Goal: Task Accomplishment & Management: Use online tool/utility

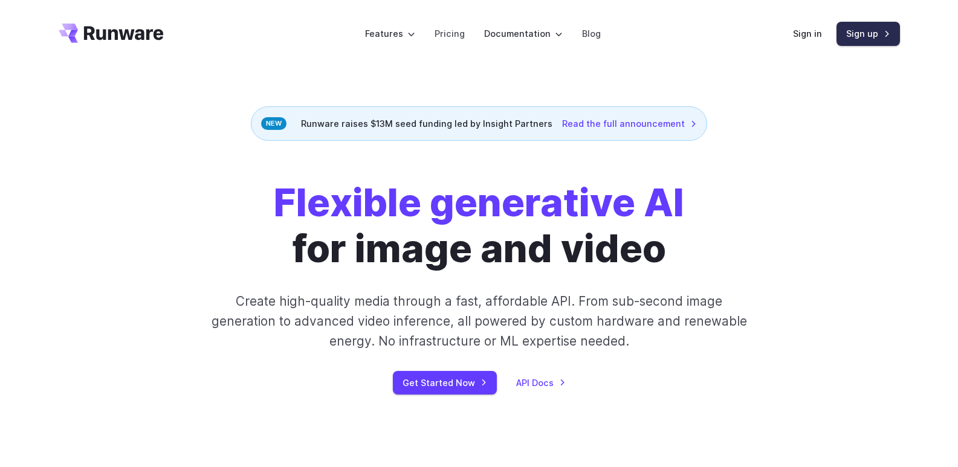
click at [888, 29] on link "Sign up" at bounding box center [867, 34] width 63 height 24
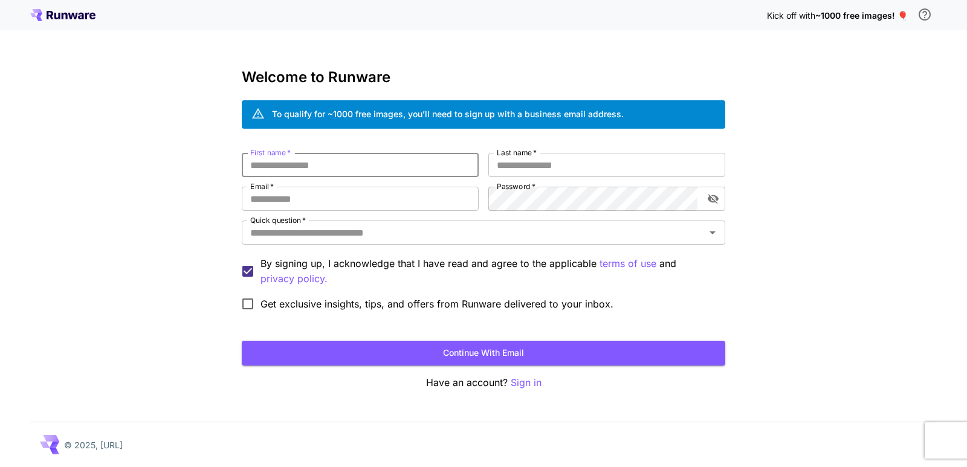
click at [274, 165] on input "First name   *" at bounding box center [360, 165] width 237 height 24
type input "***"
click at [546, 174] on input "Last name   *" at bounding box center [606, 165] width 237 height 24
type input "****"
click at [323, 198] on input "Email   *" at bounding box center [360, 199] width 237 height 24
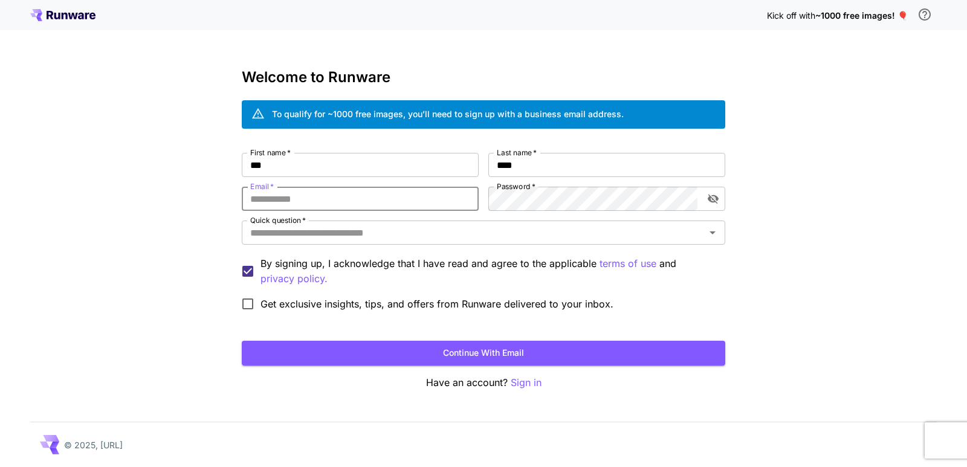
paste input "**********"
type input "**********"
click at [713, 204] on icon "toggle password visibility" at bounding box center [713, 199] width 12 height 12
click at [289, 239] on input "Quick question   *" at bounding box center [473, 232] width 456 height 17
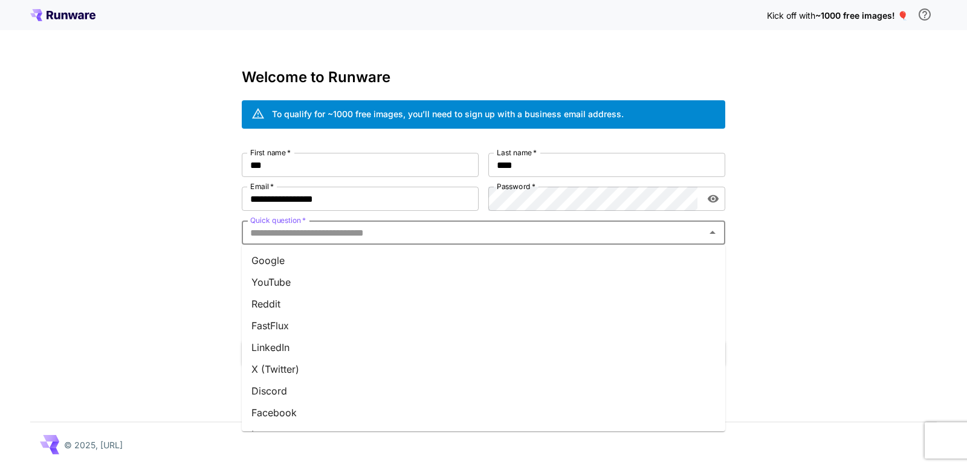
click at [292, 277] on li "YouTube" at bounding box center [483, 282] width 483 height 22
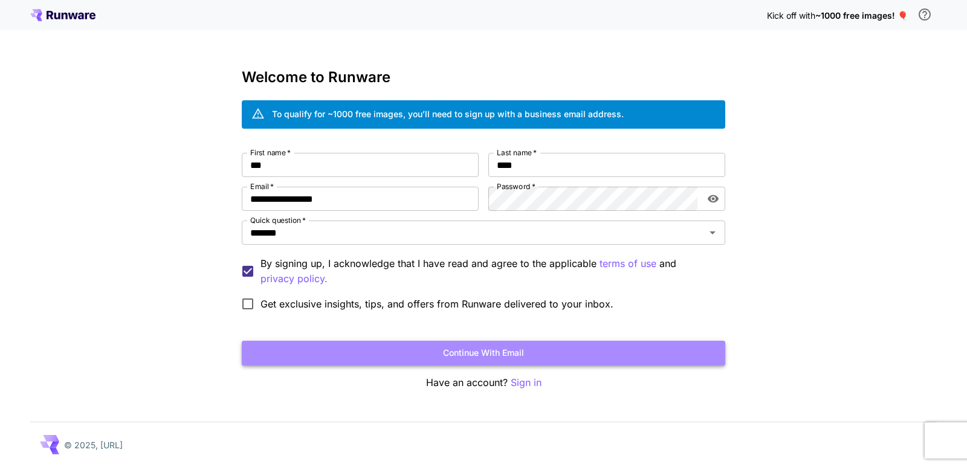
click at [494, 354] on button "Continue with email" at bounding box center [483, 353] width 483 height 25
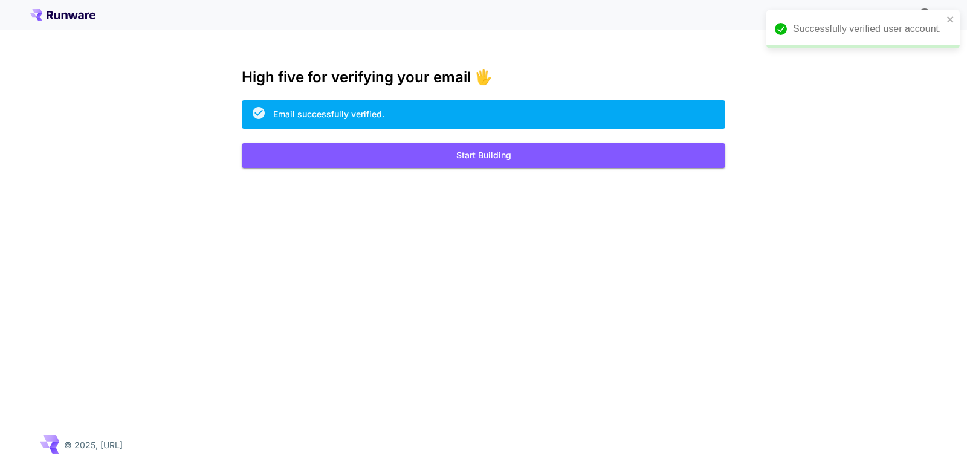
click at [842, 115] on div "Kick off with ~1000 free images! 🎈 High five for verifying your email 🖐️ Email …" at bounding box center [483, 233] width 967 height 467
click at [459, 161] on button "Start Building" at bounding box center [483, 155] width 483 height 25
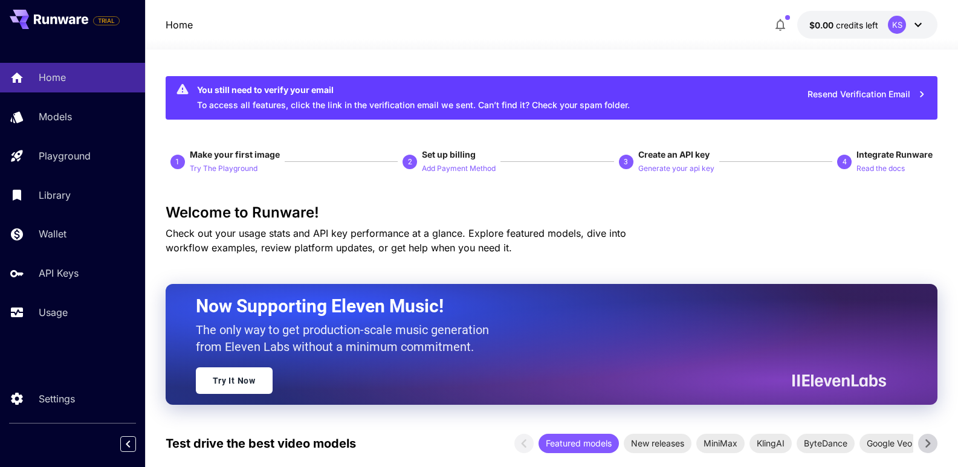
drag, startPoint x: 374, startPoint y: 221, endPoint x: 317, endPoint y: 42, distance: 188.4
click at [317, 42] on div at bounding box center [551, 42] width 813 height 15
click at [920, 28] on icon at bounding box center [918, 25] width 15 height 15
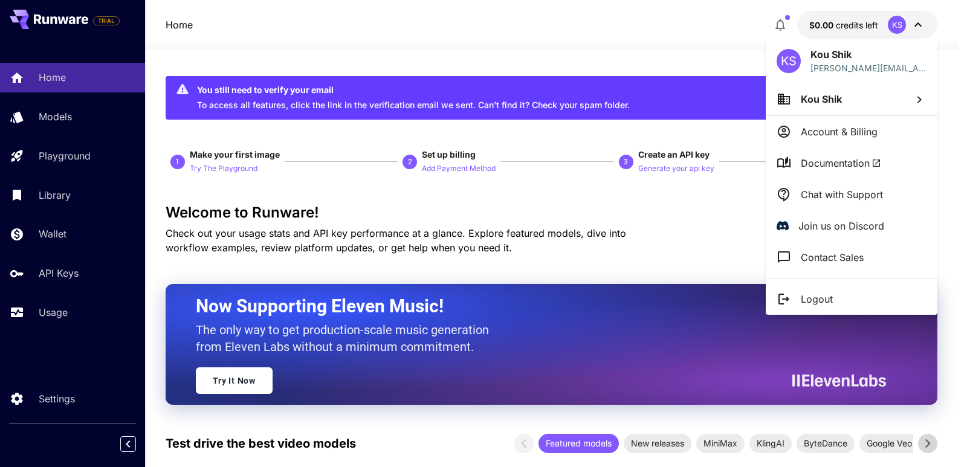
click at [367, 36] on div at bounding box center [483, 233] width 967 height 467
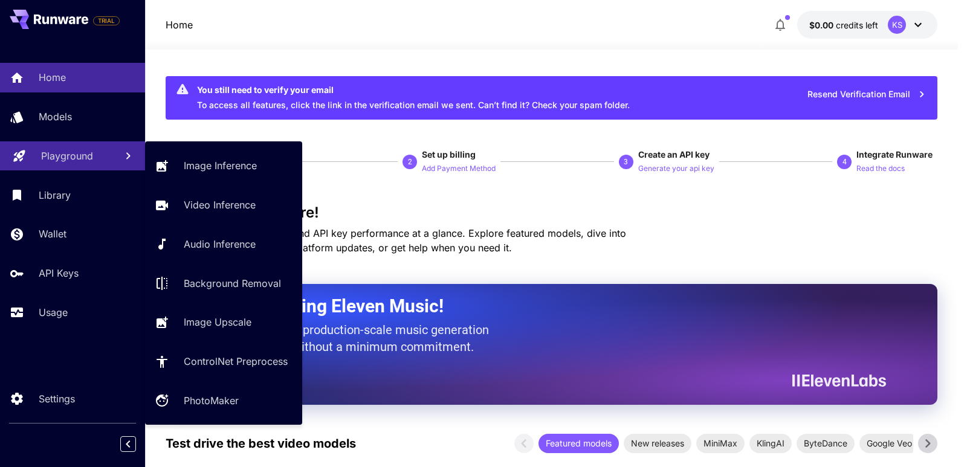
click at [53, 159] on p "Playground" at bounding box center [67, 156] width 52 height 15
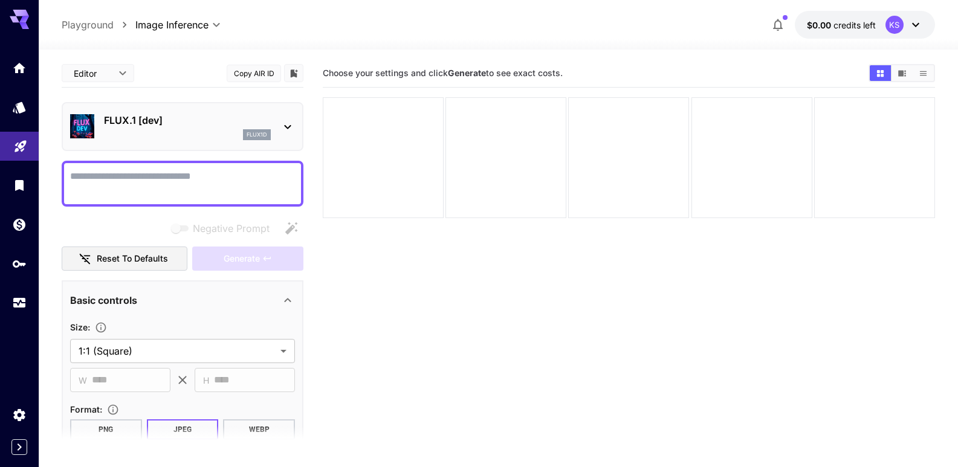
click at [914, 24] on icon at bounding box center [915, 25] width 15 height 15
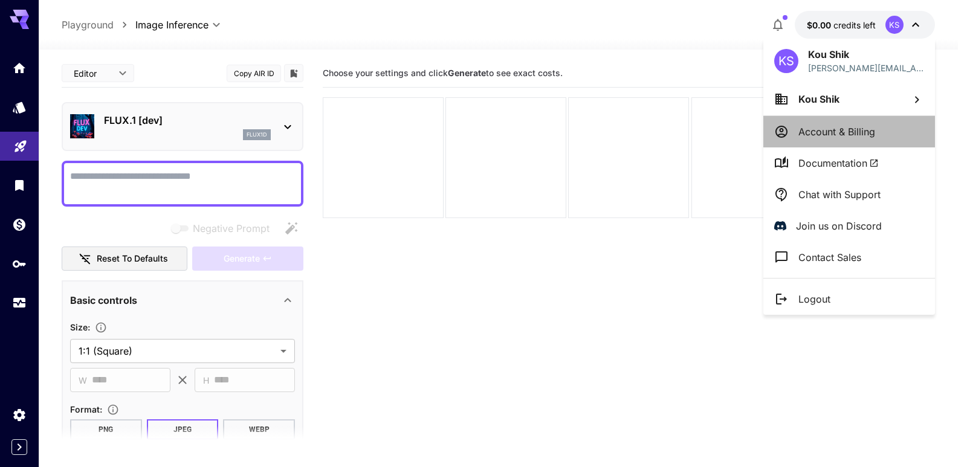
click at [845, 142] on li "Account & Billing" at bounding box center [849, 131] width 172 height 31
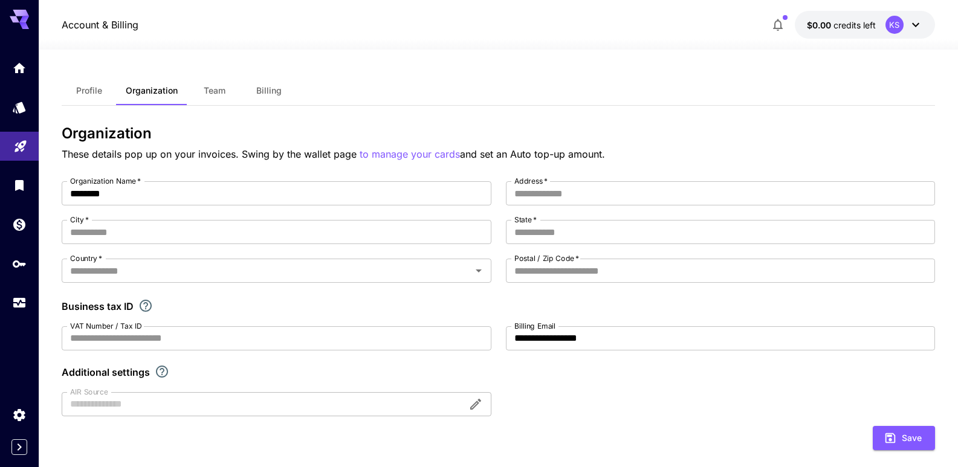
click at [275, 89] on span "Billing" at bounding box center [268, 90] width 25 height 11
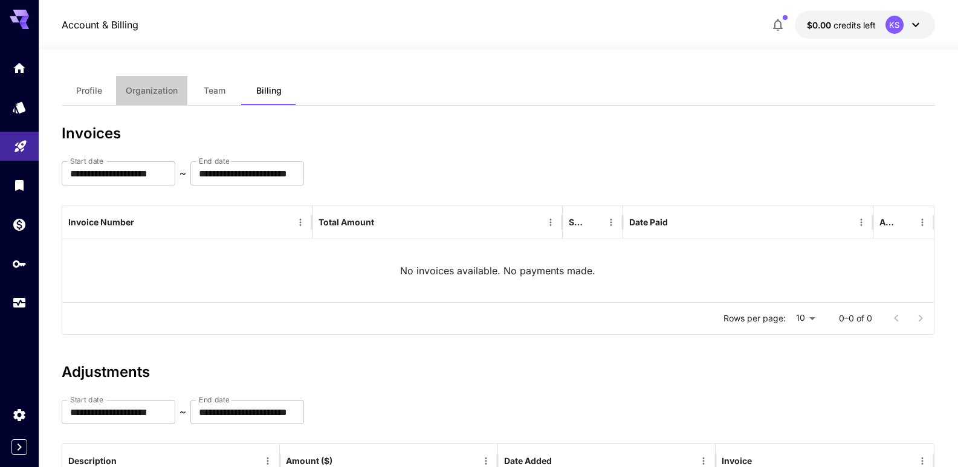
click at [143, 90] on span "Organization" at bounding box center [152, 90] width 52 height 11
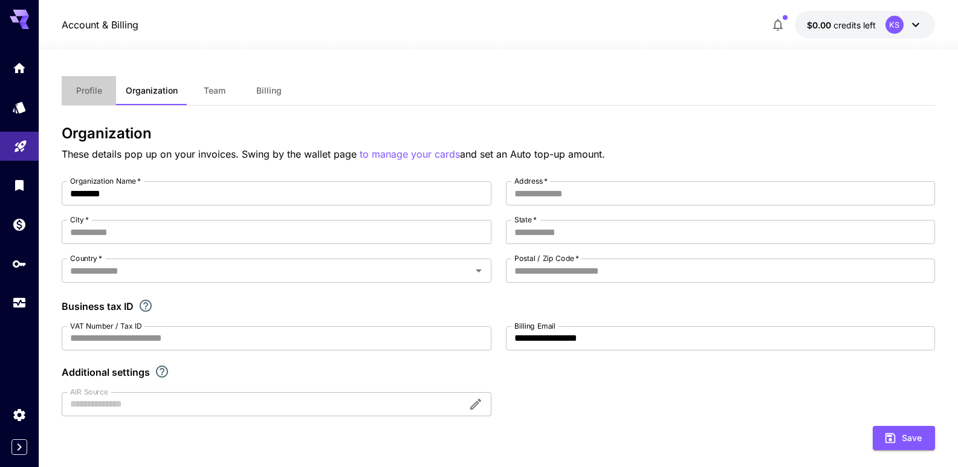
click at [91, 87] on span "Profile" at bounding box center [89, 90] width 26 height 11
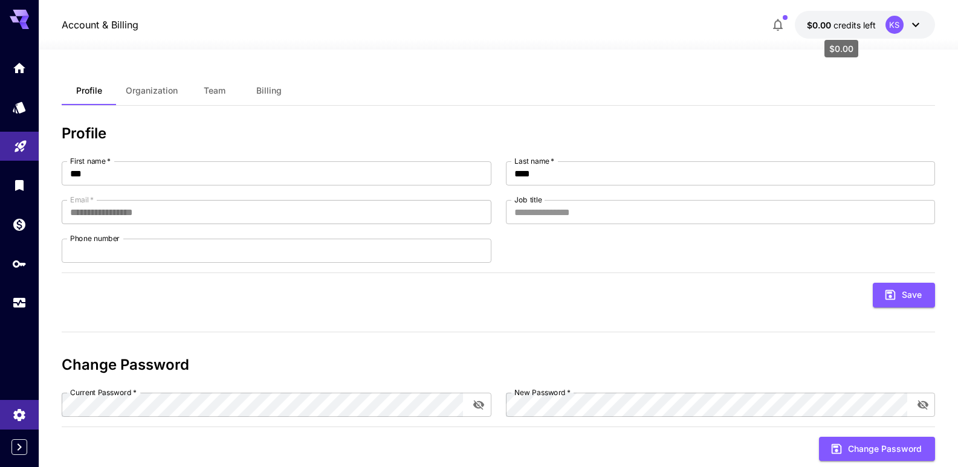
click at [838, 28] on span "credits left" at bounding box center [854, 25] width 42 height 10
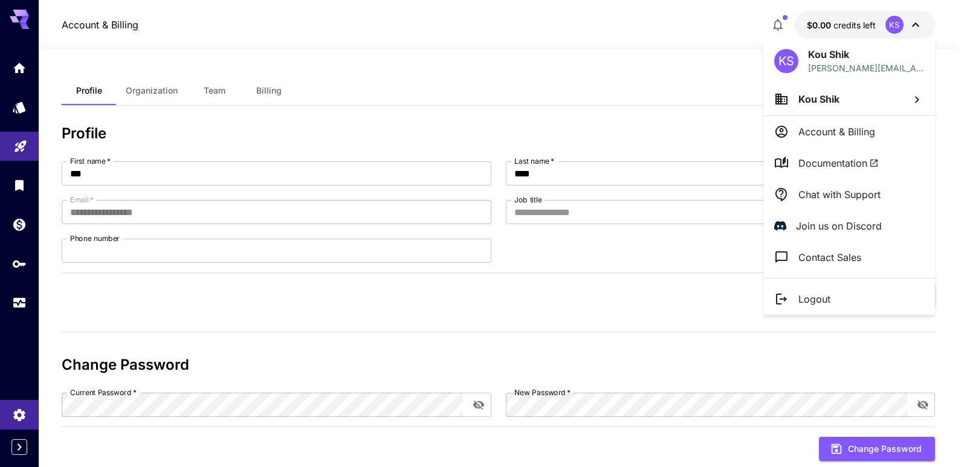
click at [156, 299] on div at bounding box center [483, 233] width 967 height 467
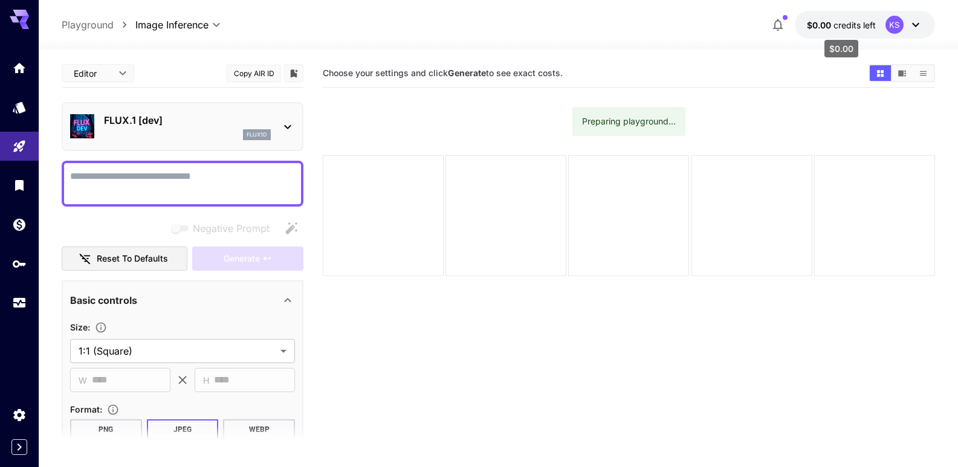
click at [860, 31] on p "$0.00 credits left" at bounding box center [841, 25] width 69 height 13
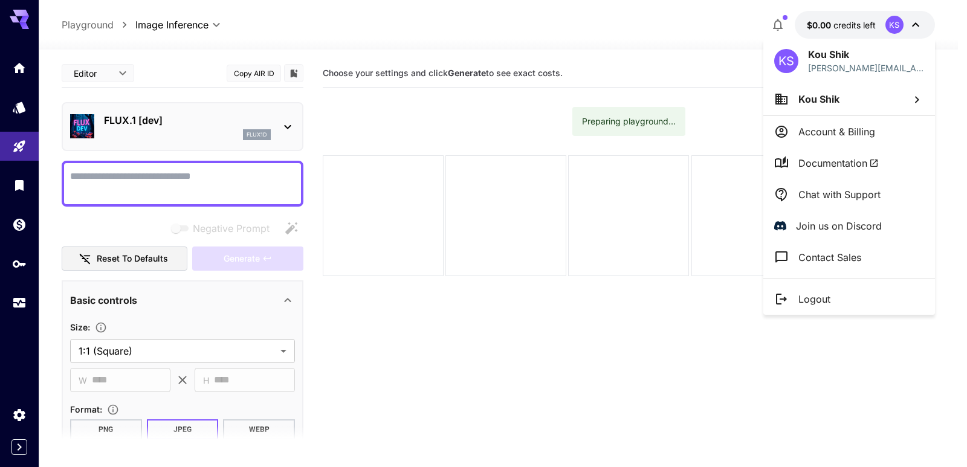
click at [828, 133] on p "Account & Billing" at bounding box center [836, 131] width 77 height 15
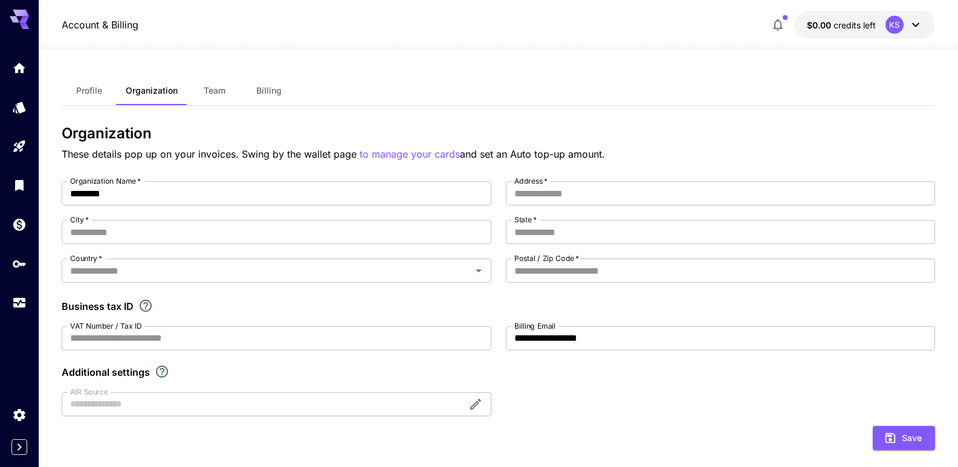
click at [900, 25] on div "KS" at bounding box center [894, 25] width 18 height 18
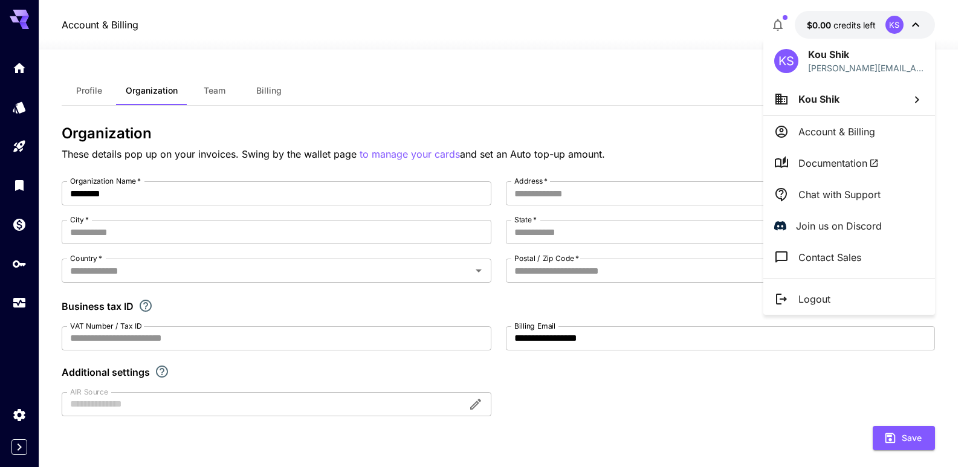
click at [22, 68] on div at bounding box center [483, 233] width 967 height 467
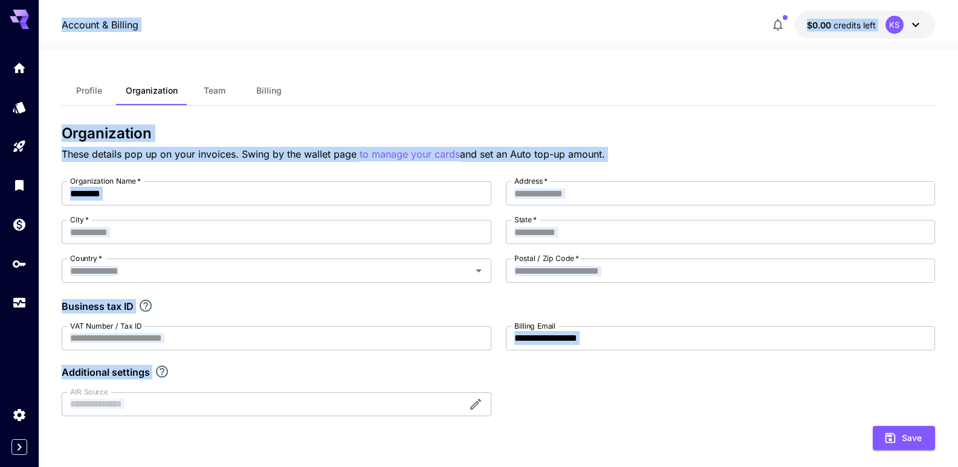
click at [275, 37] on div at bounding box center [498, 42] width 919 height 15
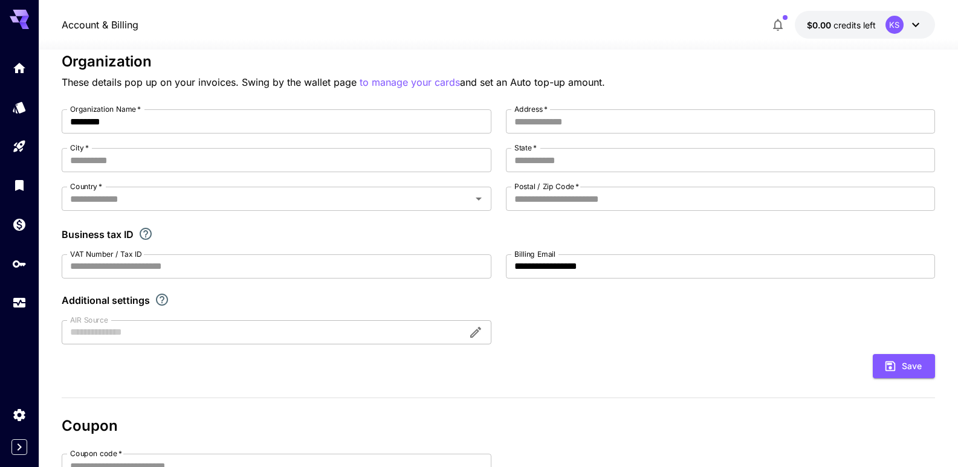
scroll to position [271, 0]
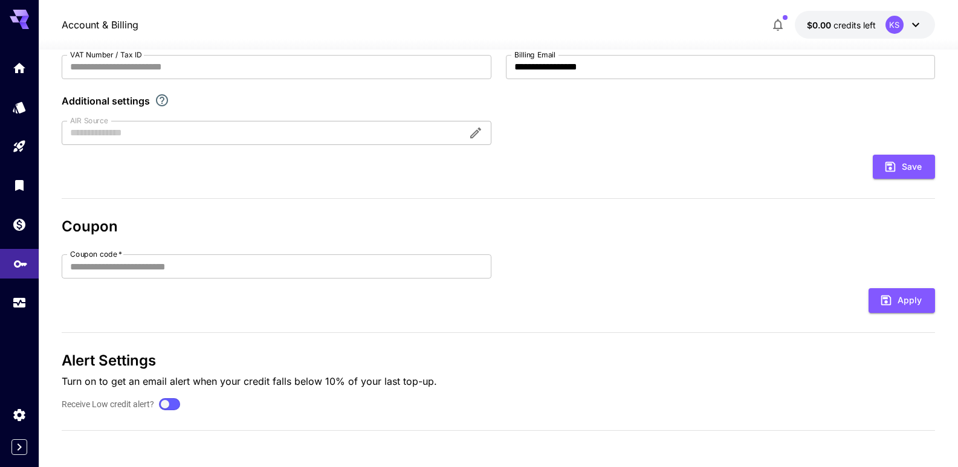
click at [12, 261] on link at bounding box center [19, 264] width 39 height 30
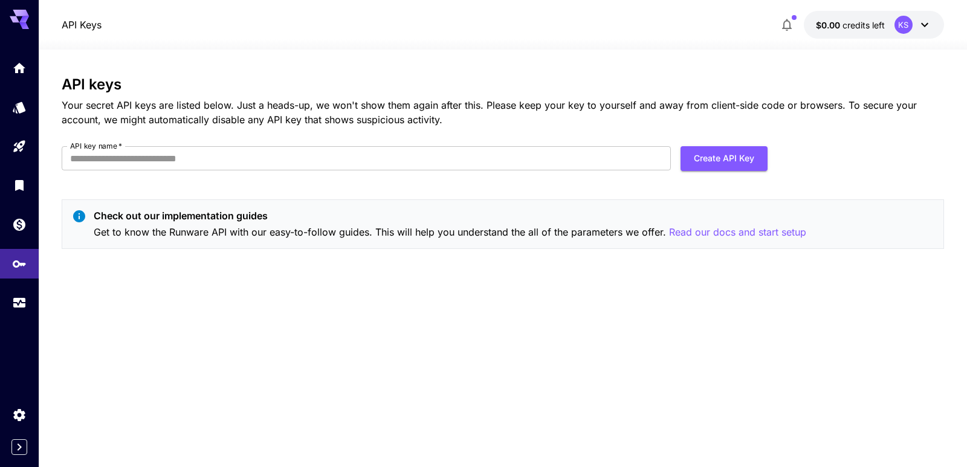
click at [263, 142] on div "API keys Your secret API keys are listed below. Just a heads-up, we won't show …" at bounding box center [503, 167] width 882 height 182
click at [266, 153] on input "API key name   *" at bounding box center [366, 158] width 608 height 24
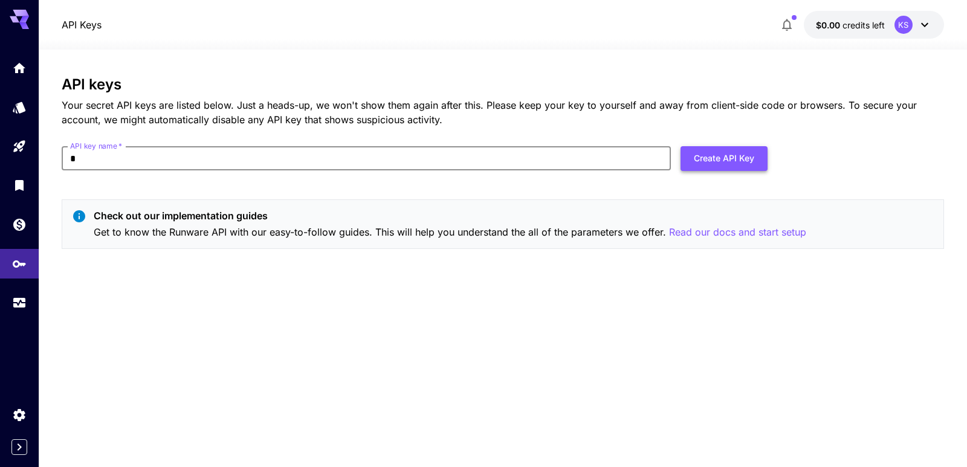
type input "*"
click at [703, 161] on button "Create API Key" at bounding box center [723, 158] width 87 height 25
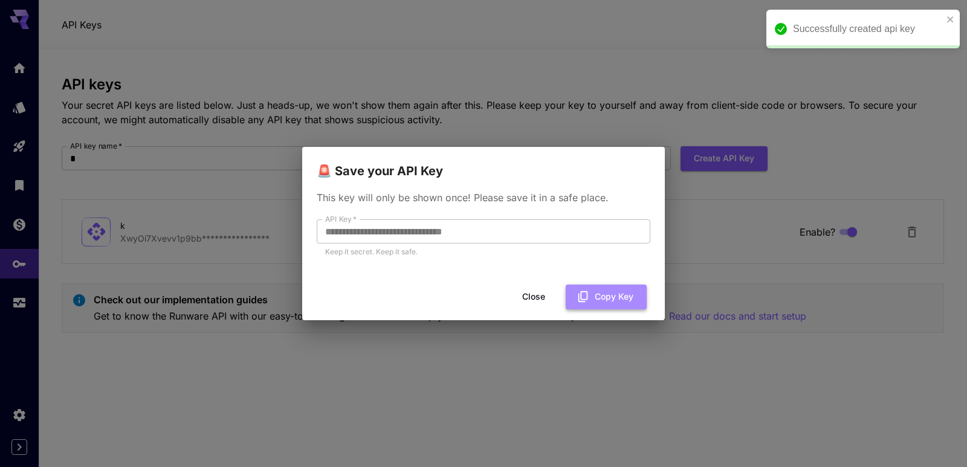
click at [601, 294] on button "Copy Key" at bounding box center [606, 297] width 81 height 25
click at [437, 54] on div "**********" at bounding box center [483, 233] width 967 height 467
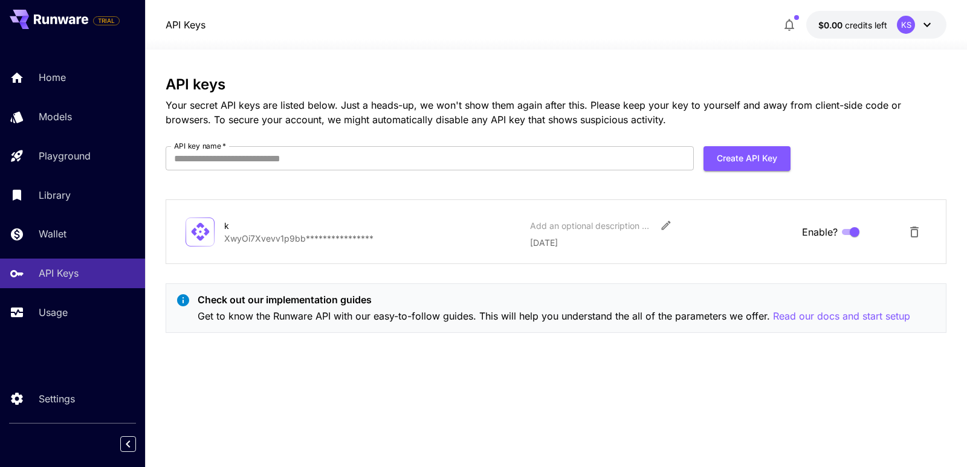
click at [795, 24] on icon "button" at bounding box center [789, 25] width 15 height 15
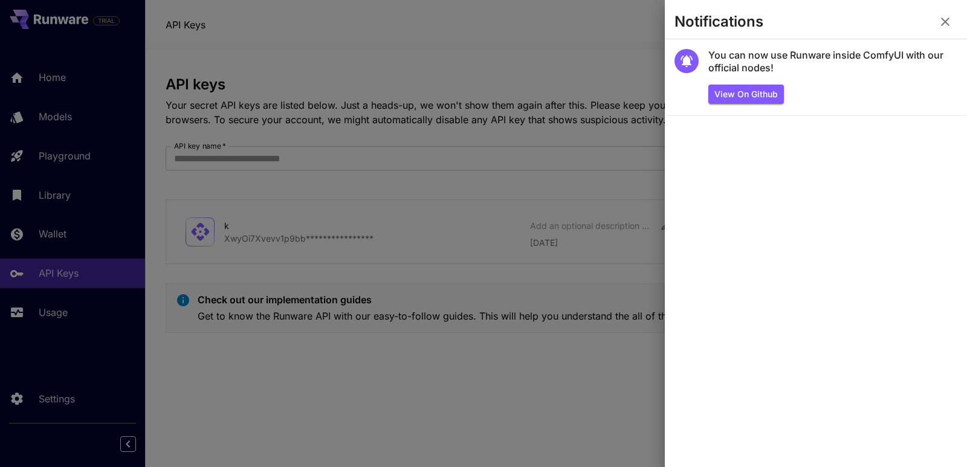
click at [520, 45] on div at bounding box center [483, 233] width 967 height 467
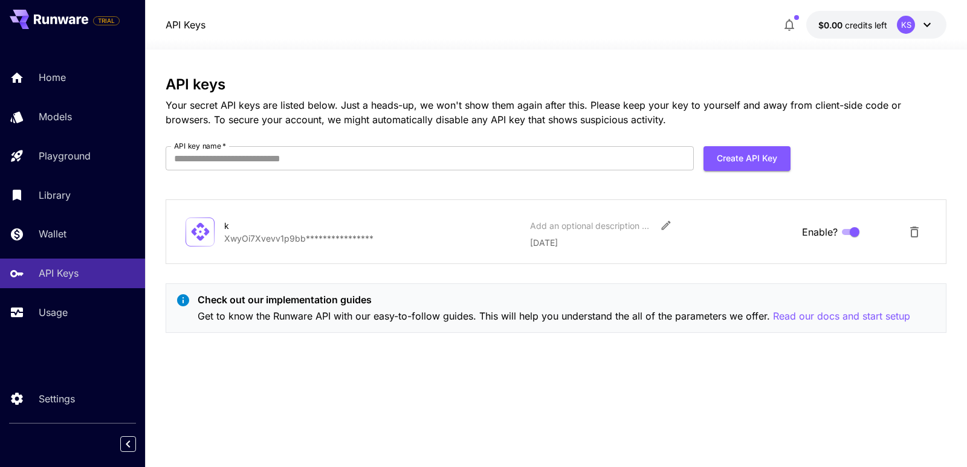
click at [924, 22] on icon at bounding box center [927, 25] width 15 height 15
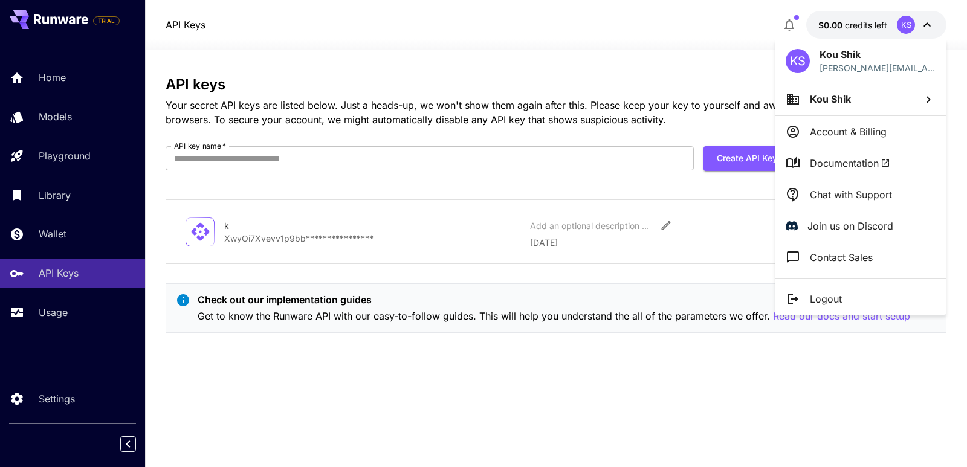
click at [491, 38] on div at bounding box center [483, 233] width 967 height 467
